Goal: Navigation & Orientation: Find specific page/section

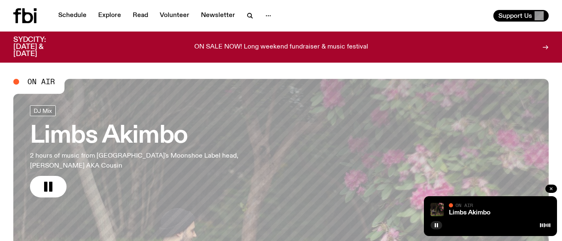
click at [551, 191] on icon "button" at bounding box center [550, 189] width 5 height 5
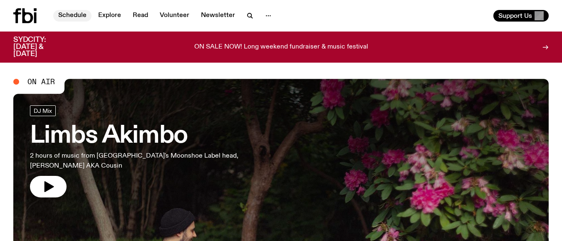
click at [64, 15] on link "Schedule" at bounding box center [72, 16] width 38 height 12
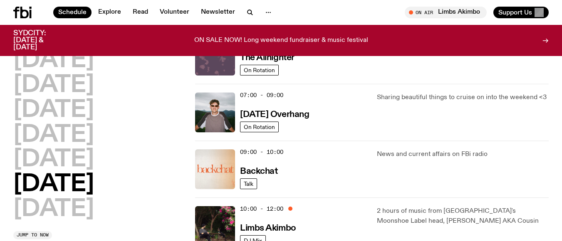
scroll to position [122, 0]
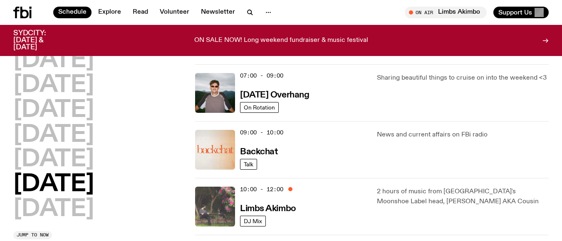
click at [214, 203] on img at bounding box center [215, 207] width 40 height 40
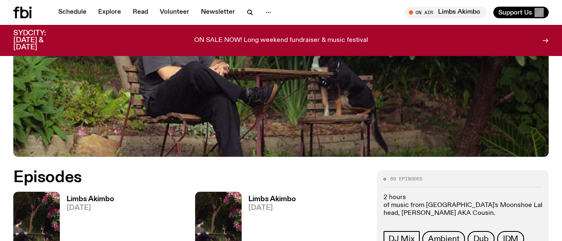
scroll to position [287, 0]
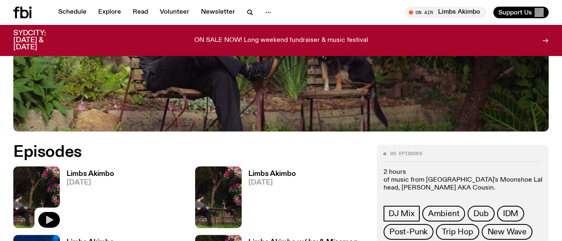
click at [47, 217] on icon "button" at bounding box center [49, 220] width 10 height 10
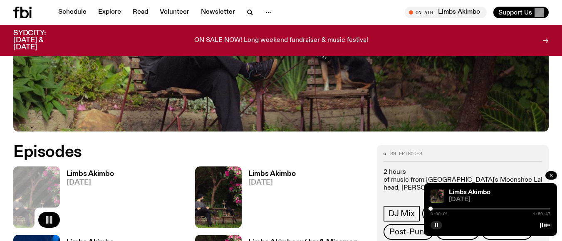
click at [435, 209] on div at bounding box center [490, 209] width 120 height 2
click at [439, 209] on div at bounding box center [490, 209] width 120 height 2
